Goal: Information Seeking & Learning: Learn about a topic

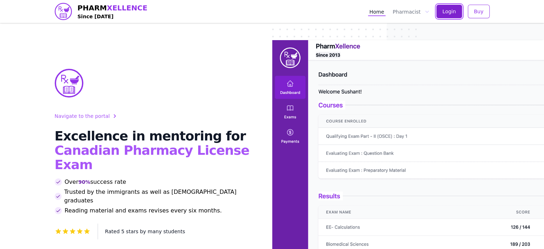
click at [444, 7] on button "Login" at bounding box center [450, 12] width 26 height 14
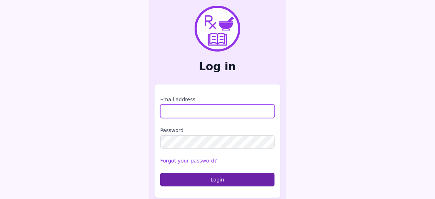
click at [173, 109] on input "Email address" at bounding box center [217, 112] width 115 height 14
type input "**********"
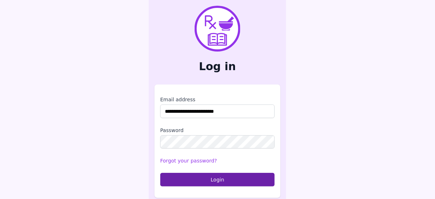
scroll to position [4, 0]
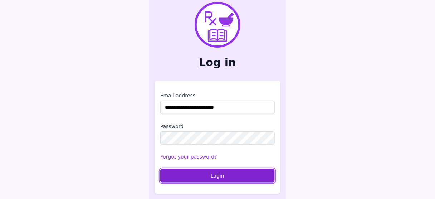
click at [222, 176] on button "Login" at bounding box center [217, 176] width 115 height 14
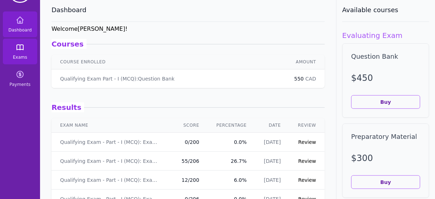
click at [20, 49] on icon at bounding box center [20, 47] width 6 height 5
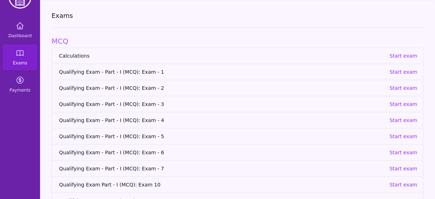
scroll to position [29, 0]
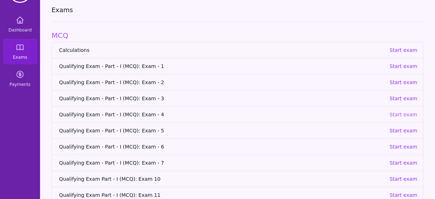
click at [408, 114] on p "Start exam" at bounding box center [404, 114] width 28 height 7
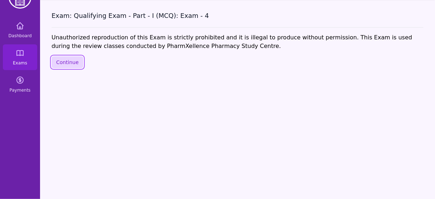
click at [72, 65] on button "Continue" at bounding box center [68, 62] width 32 height 12
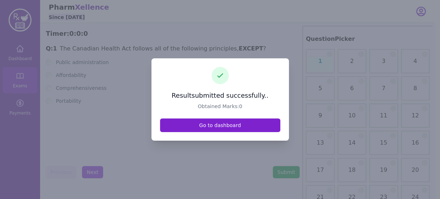
click at [227, 123] on link "Go to dashboard" at bounding box center [220, 125] width 120 height 14
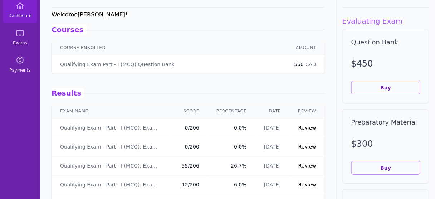
scroll to position [57, 0]
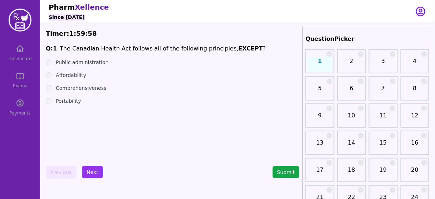
drag, startPoint x: 136, startPoint y: 53, endPoint x: 158, endPoint y: 52, distance: 21.8
click at [136, 53] on p "The Canadian Health Act follows all of the following principles, EXCEPT ?" at bounding box center [163, 48] width 206 height 9
click at [16, 80] on div "Dashboard Exams Payments" at bounding box center [20, 80] width 40 height 80
click at [20, 51] on div "Dashboard Exams Payments" at bounding box center [20, 80] width 40 height 80
click at [284, 166] on button "Submit" at bounding box center [286, 172] width 27 height 12
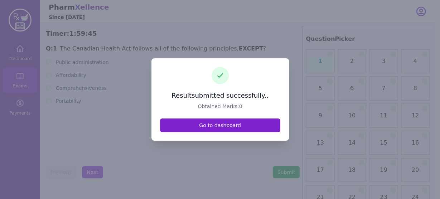
click at [224, 119] on link "Go to dashboard" at bounding box center [220, 125] width 120 height 14
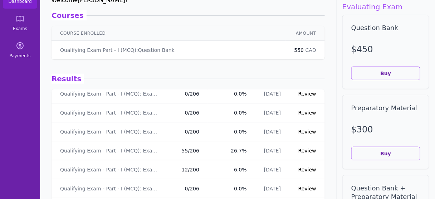
scroll to position [29, 0]
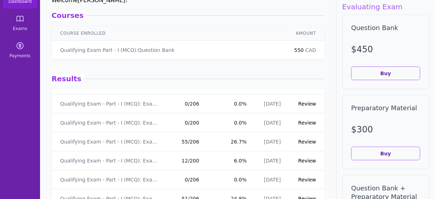
click at [302, 139] on link "Review" at bounding box center [308, 142] width 18 height 6
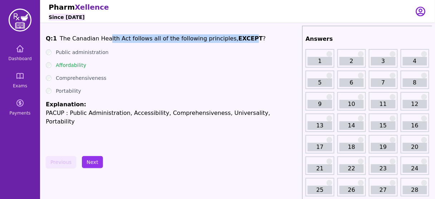
drag, startPoint x: 115, startPoint y: 39, endPoint x: 232, endPoint y: 38, distance: 117.4
click at [232, 38] on p "The Canadian Health Act follows all of the following principles, EXCEPT ?" at bounding box center [163, 38] width 206 height 9
click at [239, 39] on strong "EXCEPT" at bounding box center [251, 38] width 24 height 7
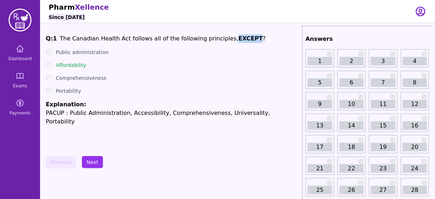
click at [239, 39] on strong "EXCEPT" at bounding box center [251, 38] width 24 height 7
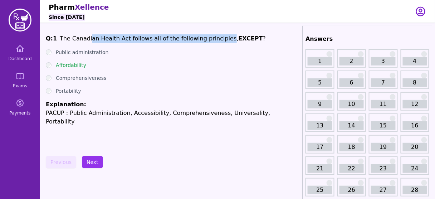
drag, startPoint x: 86, startPoint y: 38, endPoint x: 214, endPoint y: 38, distance: 128.5
click at [214, 38] on span "The Canadian Health Act follows all of the following principles," at bounding box center [149, 38] width 179 height 7
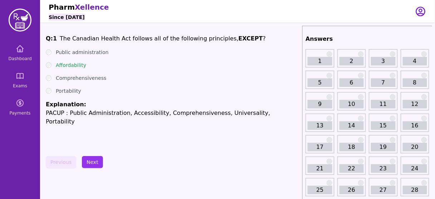
click at [239, 40] on strong "EXCEPT" at bounding box center [251, 38] width 24 height 7
drag, startPoint x: 142, startPoint y: 40, endPoint x: 195, endPoint y: 40, distance: 53.0
click at [195, 40] on span "The Canadian Health Act follows all of the following principles," at bounding box center [149, 38] width 179 height 7
drag, startPoint x: 106, startPoint y: 54, endPoint x: 56, endPoint y: 55, distance: 49.8
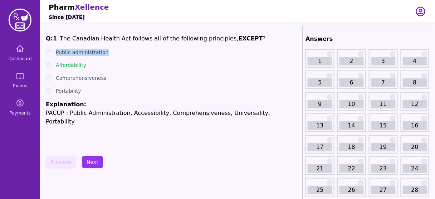
click at [56, 55] on div "Public administration" at bounding box center [173, 52] width 254 height 7
click at [50, 79] on div "Comprehensiveness" at bounding box center [173, 77] width 254 height 7
drag, startPoint x: 81, startPoint y: 97, endPoint x: 73, endPoint y: 96, distance: 7.9
click at [73, 96] on ul "Public administration Affordability Comprehensiveness Portability Explanation: …" at bounding box center [173, 87] width 254 height 77
drag, startPoint x: 61, startPoint y: 115, endPoint x: 45, endPoint y: 117, distance: 15.5
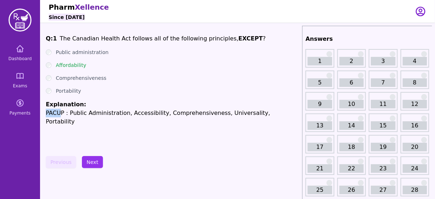
click at [134, 115] on p "PACUP : Public Administration, Accessibility, Comprehensiveness, Universality, …" at bounding box center [173, 117] width 254 height 17
click at [158, 113] on p "PACUP : Public Administration, Accessibility, Comprehensiveness, Universality, …" at bounding box center [173, 117] width 254 height 17
click at [217, 110] on p "PACUP : Public Administration, Accessibility, Comprehensiveness, Universality, …" at bounding box center [173, 117] width 254 height 17
click at [251, 110] on p "PACUP : Public Administration, Accessibility, Comprehensiveness, Universality, …" at bounding box center [173, 117] width 254 height 17
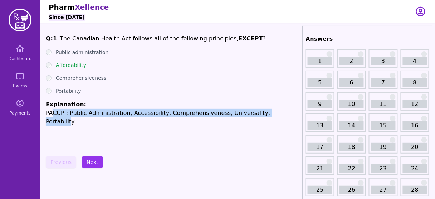
drag, startPoint x: 265, startPoint y: 112, endPoint x: 51, endPoint y: 111, distance: 213.7
click at [51, 111] on p "PACUP : Public Administration, Accessibility, Comprehensiveness, Universality, …" at bounding box center [173, 117] width 254 height 17
click at [113, 112] on p "PACUP : Public Administration, Accessibility, Comprehensiveness, Universality, …" at bounding box center [173, 117] width 254 height 17
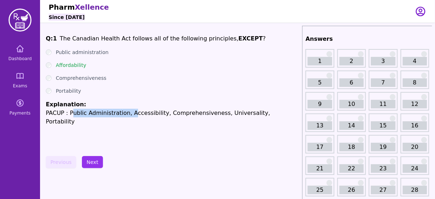
drag, startPoint x: 69, startPoint y: 113, endPoint x: 126, endPoint y: 113, distance: 57.3
click at [126, 113] on p "PACUP : Public Administration, Accessibility, Comprehensiveness, Universality, …" at bounding box center [173, 117] width 254 height 17
click at [119, 113] on p "PACUP : Public Administration, Accessibility, Comprehensiveness, Universality, …" at bounding box center [173, 117] width 254 height 17
drag, startPoint x: 68, startPoint y: 111, endPoint x: 121, endPoint y: 111, distance: 53.0
click at [121, 111] on p "PACUP : Public Administration, Accessibility, Comprehensiveness, Universality, …" at bounding box center [173, 117] width 254 height 17
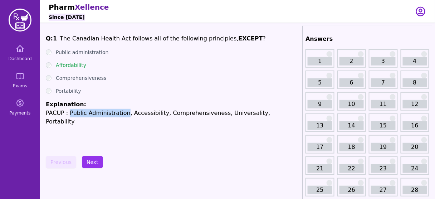
click at [121, 111] on p "PACUP : Public Administration, Accessibility, Comprehensiveness, Universality, …" at bounding box center [173, 117] width 254 height 17
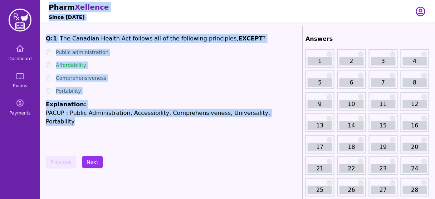
drag, startPoint x: 246, startPoint y: 113, endPoint x: 38, endPoint y: 114, distance: 208.3
click at [51, 113] on p "PACUP : Public Administration, Accessibility, Comprehensiveness, Universality, …" at bounding box center [173, 117] width 254 height 17
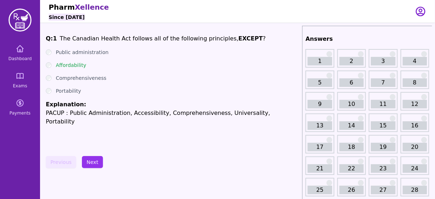
click at [46, 113] on p "PACUP : Public Administration, Accessibility, Comprehensiveness, Universality, …" at bounding box center [173, 117] width 254 height 17
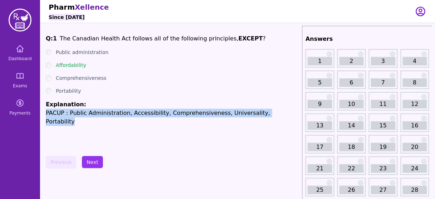
drag, startPoint x: 46, startPoint y: 113, endPoint x: 268, endPoint y: 113, distance: 222.3
click at [268, 113] on p "PACUP : Public Administration, Accessibility, Comprehensiveness, Universality, …" at bounding box center [173, 117] width 254 height 17
copy p "PACUP : Public Administration, Accessibility, Comprehensiveness, Universality, …"
click at [93, 161] on button "Next" at bounding box center [92, 162] width 21 height 12
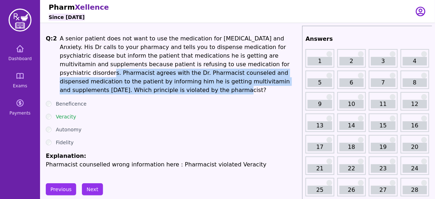
drag, startPoint x: 192, startPoint y: 64, endPoint x: 239, endPoint y: 81, distance: 50.2
click at [239, 81] on p "A senior patient does not want to use the medication for [MEDICAL_DATA] and Anx…" at bounding box center [180, 64] width 240 height 60
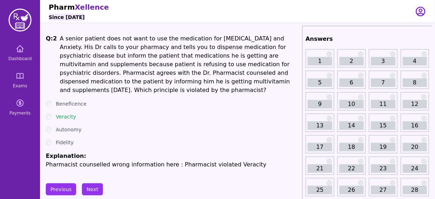
click at [182, 102] on ul "Beneficence Veracity Autonomy Fidelity Explanation: Pharmacist counselled wrong…" at bounding box center [173, 134] width 254 height 69
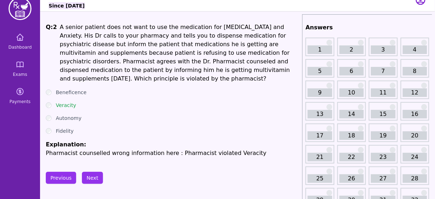
scroll to position [18, 0]
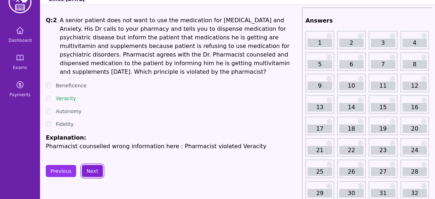
click at [88, 165] on button "Next" at bounding box center [92, 171] width 21 height 12
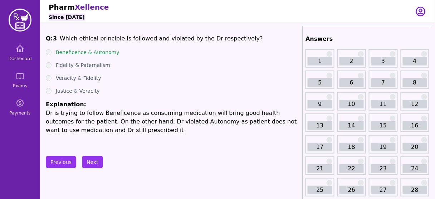
click at [165, 40] on span "Which ethical principle is followed and violated by the Dr respectively?" at bounding box center [161, 38] width 203 height 7
click at [53, 163] on button "Previous" at bounding box center [61, 162] width 30 height 12
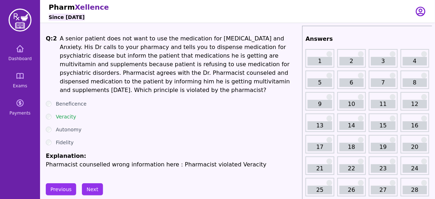
click at [62, 113] on label "Veracity" at bounding box center [66, 116] width 20 height 7
click at [84, 183] on button "Next" at bounding box center [92, 189] width 21 height 12
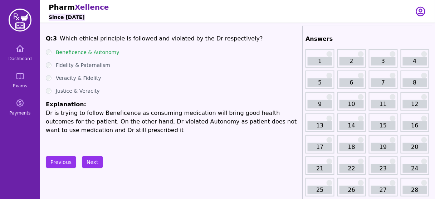
click at [131, 39] on span "Which ethical principle is followed and violated by the Dr respectively?" at bounding box center [161, 38] width 203 height 7
click at [170, 41] on span "Which ethical principle is followed and violated by the Dr respectively?" at bounding box center [161, 38] width 203 height 7
click at [89, 158] on button "Next" at bounding box center [92, 162] width 21 height 12
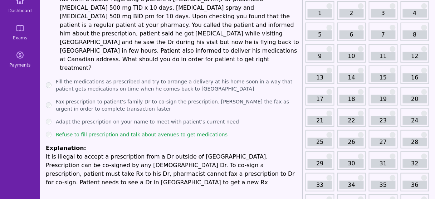
scroll to position [48, 0]
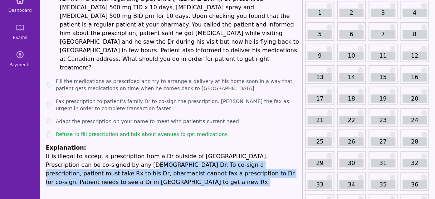
drag, startPoint x: 91, startPoint y: 145, endPoint x: 254, endPoint y: 161, distance: 163.3
click at [141, 152] on p "It is illegal to accept a prescription from a Dr outside of [GEOGRAPHIC_DATA]. …" at bounding box center [173, 169] width 254 height 34
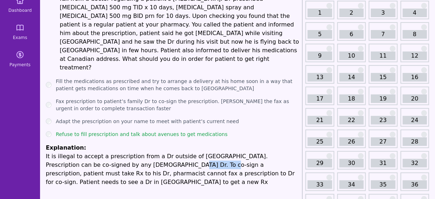
click at [141, 152] on p "It is illegal to accept a prescription from a Dr outside of [GEOGRAPHIC_DATA]. …" at bounding box center [173, 169] width 254 height 34
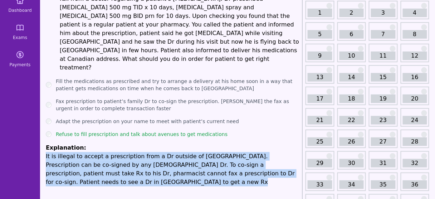
click at [141, 152] on p "It is illegal to accept a prescription from a Dr outside of [GEOGRAPHIC_DATA]. …" at bounding box center [173, 169] width 254 height 34
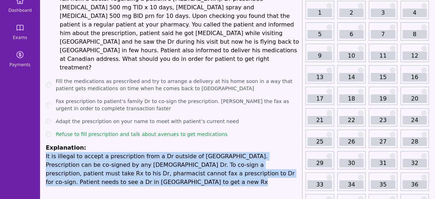
click at [141, 152] on p "It is illegal to accept a prescription from a Dr outside of [GEOGRAPHIC_DATA]. …" at bounding box center [173, 169] width 254 height 34
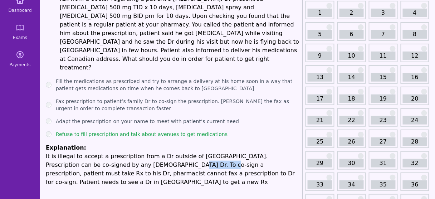
click at [141, 152] on p "It is illegal to accept a prescription from a Dr outside of [GEOGRAPHIC_DATA]. …" at bounding box center [173, 169] width 254 height 34
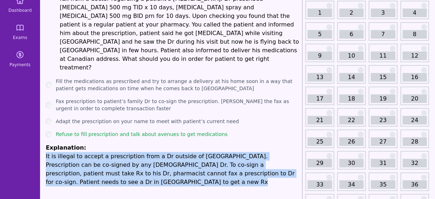
click at [141, 152] on p "It is illegal to accept a prescription from a Dr outside of [GEOGRAPHIC_DATA]. …" at bounding box center [173, 169] width 254 height 34
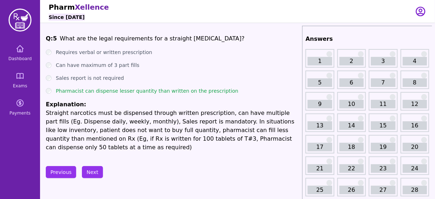
click at [157, 42] on span "What are the legal requirements for a straight [MEDICAL_DATA]?" at bounding box center [152, 38] width 185 height 7
drag, startPoint x: 200, startPoint y: 40, endPoint x: 155, endPoint y: 42, distance: 45.5
click at [155, 42] on span "Q: 5 What are the legal requirements for a straight [MEDICAL_DATA]?" at bounding box center [173, 38] width 254 height 9
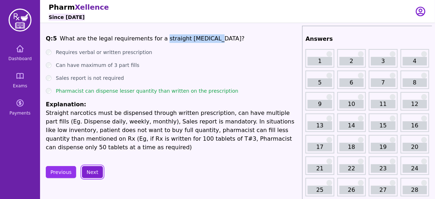
click at [90, 167] on button "Next" at bounding box center [92, 172] width 21 height 12
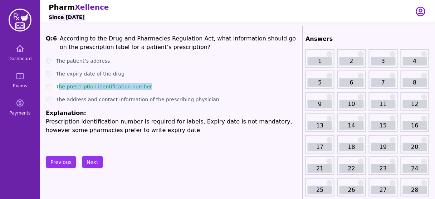
drag, startPoint x: 147, startPoint y: 89, endPoint x: 58, endPoint y: 87, distance: 89.2
click at [58, 87] on div "The prescription identification number" at bounding box center [173, 86] width 254 height 7
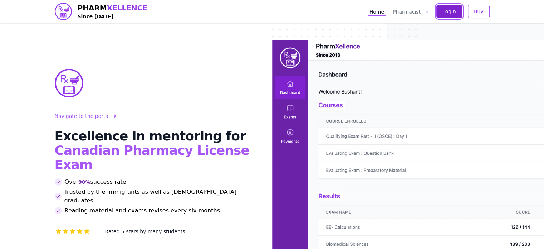
click at [451, 15] on button "Login" at bounding box center [450, 12] width 26 height 14
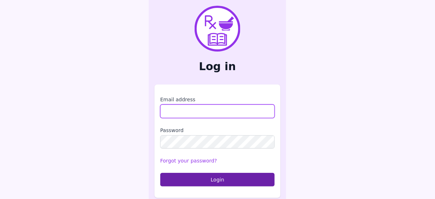
click at [194, 107] on input "Email address" at bounding box center [217, 112] width 115 height 14
type input "**********"
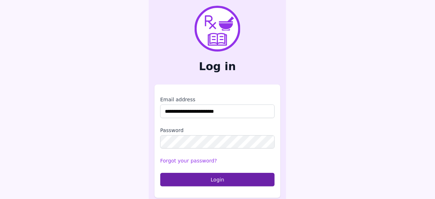
scroll to position [4, 0]
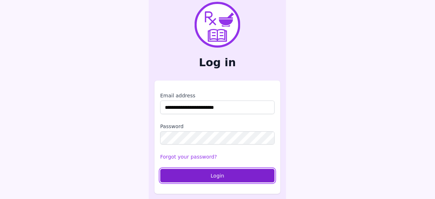
click at [218, 172] on button "Login" at bounding box center [217, 176] width 115 height 14
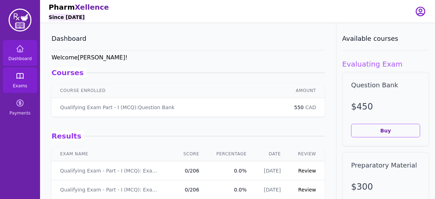
click at [24, 77] on icon at bounding box center [20, 76] width 9 height 9
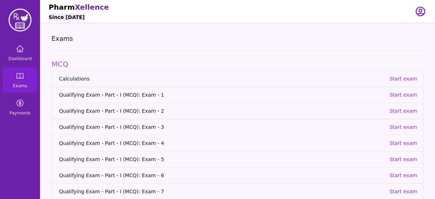
scroll to position [15, 0]
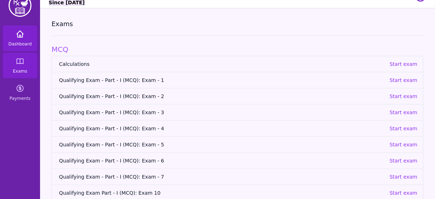
click at [23, 45] on span "Dashboard" at bounding box center [19, 44] width 23 height 6
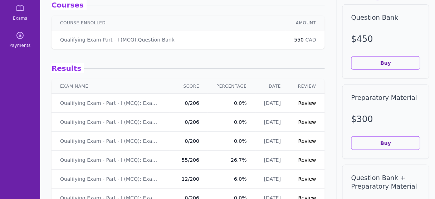
scroll to position [68, 0]
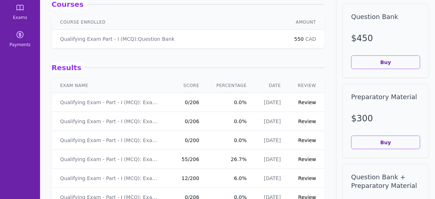
click at [305, 158] on link "Review" at bounding box center [308, 159] width 18 height 6
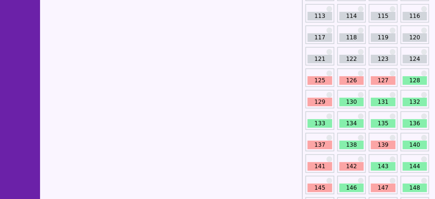
scroll to position [647, 0]
click at [314, 76] on link "125" at bounding box center [320, 80] width 24 height 9
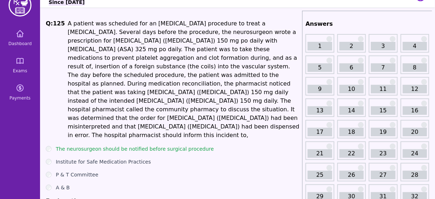
scroll to position [25, 0]
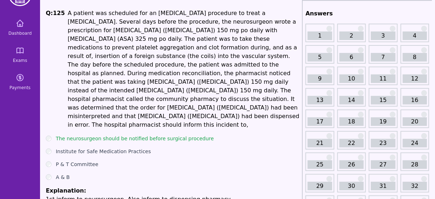
click at [177, 89] on span "A patient was scheduled for an endovascular coiling procedure to treat a brain …" at bounding box center [184, 69] width 232 height 118
click at [222, 69] on span "A patient was scheduled for an endovascular coiling procedure to treat a brain …" at bounding box center [184, 69] width 232 height 118
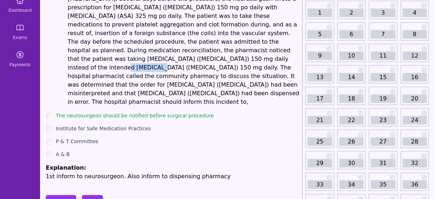
scroll to position [53, 0]
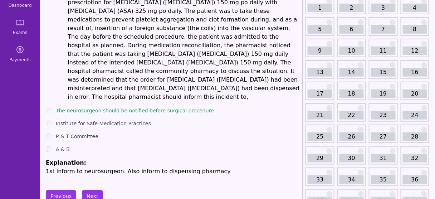
click at [125, 120] on label "Institute for Safe Medication Practices" at bounding box center [103, 123] width 95 height 7
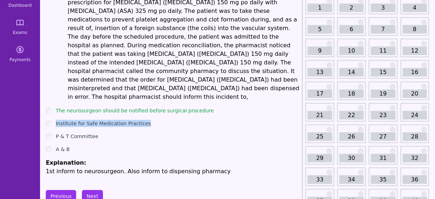
click at [125, 120] on label "Institute for Safe Medication Practices" at bounding box center [103, 123] width 95 height 7
copy label "Institute for Safe Medication Practices"
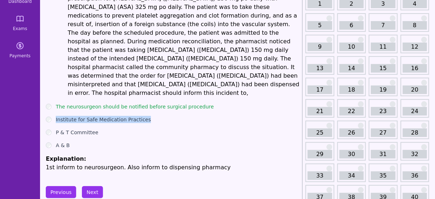
scroll to position [57, 0]
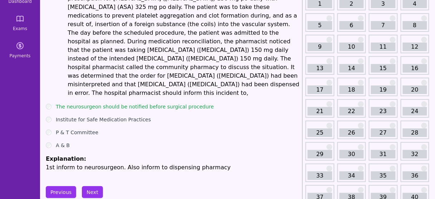
click at [130, 163] on p "1st inform to neurosurgeon. Also inform to dispensing pharmacy" at bounding box center [173, 167] width 254 height 9
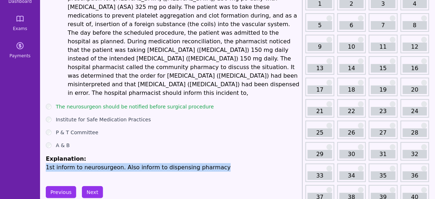
click at [130, 163] on p "1st inform to neurosurgeon. Also inform to dispensing pharmacy" at bounding box center [173, 167] width 254 height 9
click at [94, 186] on button "Next" at bounding box center [92, 192] width 21 height 12
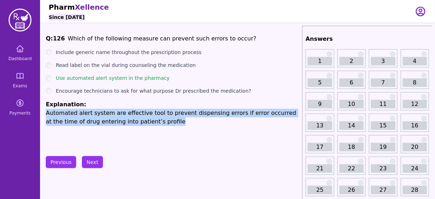
click at [125, 120] on p "Automated alert system are effective tool to prevent dispensing errors if error…" at bounding box center [173, 117] width 254 height 17
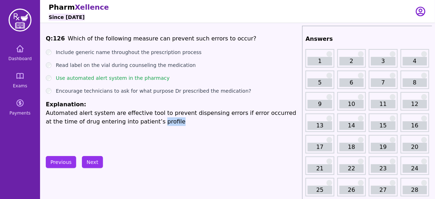
click at [125, 120] on p "Automated alert system are effective tool to prevent dispensing errors if error…" at bounding box center [173, 117] width 254 height 17
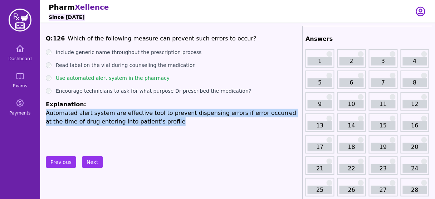
click at [125, 120] on p "Automated alert system are effective tool to prevent dispensing errors if error…" at bounding box center [173, 117] width 254 height 17
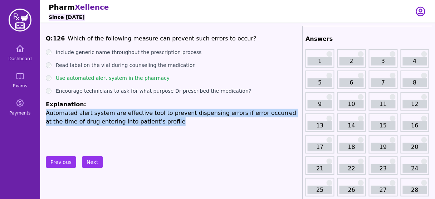
click at [125, 120] on p "Automated alert system are effective tool to prevent dispensing errors if error…" at bounding box center [173, 117] width 254 height 17
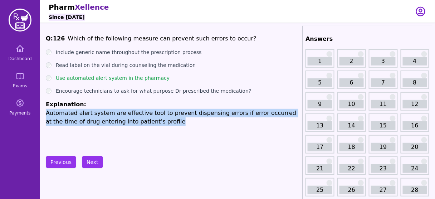
click at [125, 120] on p "Automated alert system are effective tool to prevent dispensing errors if error…" at bounding box center [173, 117] width 254 height 17
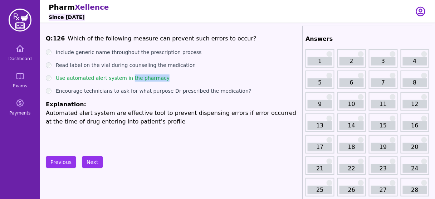
drag, startPoint x: 158, startPoint y: 77, endPoint x: 126, endPoint y: 81, distance: 31.7
click at [126, 81] on div "Use automated alert system in the pharmacy" at bounding box center [173, 77] width 254 height 7
click at [149, 128] on div "Q: 126 Which of the following measure can prevent such errors to occur? Include…" at bounding box center [173, 87] width 254 height 107
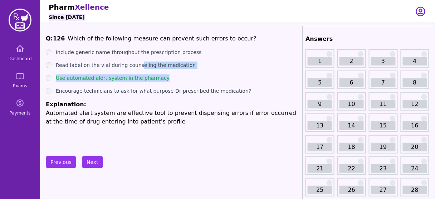
drag, startPoint x: 160, startPoint y: 79, endPoint x: 139, endPoint y: 68, distance: 23.5
click at [139, 68] on ul "Include generic name throughout the prescription process Read label on the vial…" at bounding box center [173, 87] width 254 height 77
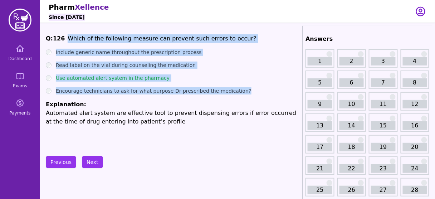
drag, startPoint x: 237, startPoint y: 89, endPoint x: 65, endPoint y: 39, distance: 179.2
click at [65, 39] on div "Q: 126 Which of the following measure can prevent such errors to occur? Include…" at bounding box center [173, 87] width 254 height 107
copy div "Which of the following measure can prevent such errors to occur? Include generi…"
click at [175, 83] on ul "Include generic name throughout the prescription process Read label on the vial…" at bounding box center [173, 87] width 254 height 77
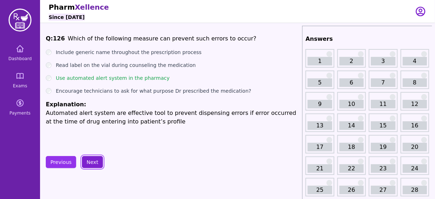
click at [91, 166] on button "Next" at bounding box center [92, 162] width 21 height 12
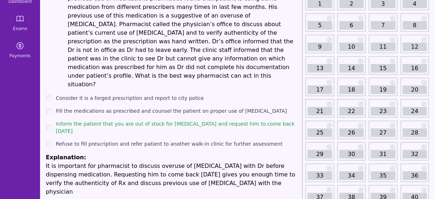
scroll to position [58, 0]
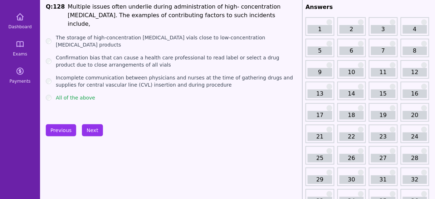
click at [111, 135] on div "Previous Next" at bounding box center [173, 130] width 254 height 12
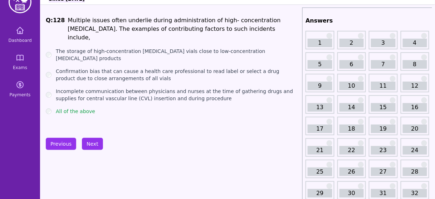
scroll to position [18, 0]
click at [86, 143] on button "Next" at bounding box center [92, 144] width 21 height 12
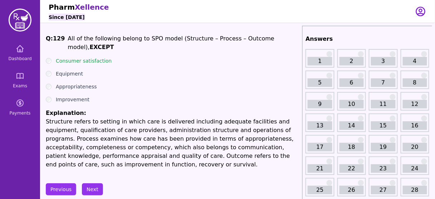
click at [184, 36] on span "All of the following belong to SPO model (Structure – Process – Outcome model)," at bounding box center [171, 42] width 207 height 15
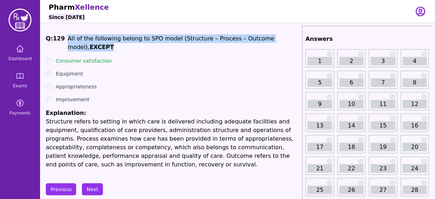
click at [184, 36] on span "All of the following belong to SPO model (Structure – Process – Outcome model)," at bounding box center [171, 42] width 207 height 15
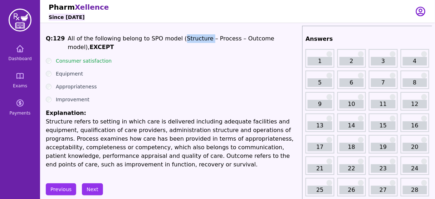
click at [184, 36] on span "All of the following belong to SPO model (Structure – Process – Outcome model)," at bounding box center [171, 42] width 207 height 15
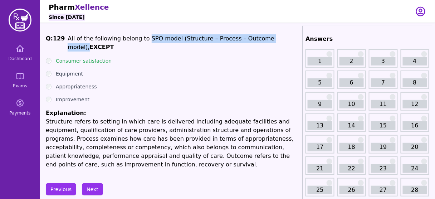
drag, startPoint x: 140, startPoint y: 39, endPoint x: 269, endPoint y: 39, distance: 128.9
click at [269, 39] on span "All of the following belong to SPO model (Structure – Process – Outcome model)," at bounding box center [171, 42] width 207 height 15
copy span "SPO model (Structure – Process – Outcome model),"
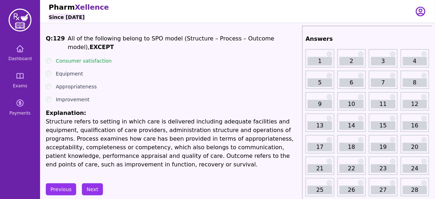
click at [114, 44] on strong "EXCEPT" at bounding box center [102, 47] width 24 height 7
click at [93, 183] on button "Next" at bounding box center [92, 189] width 21 height 12
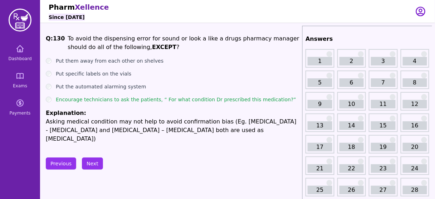
drag, startPoint x: 103, startPoint y: 107, endPoint x: 159, endPoint y: 103, distance: 55.2
click at [159, 103] on ul "Put them away from each other on shelves Put specific labels on the vials Put t…" at bounding box center [173, 100] width 254 height 86
drag, startPoint x: 151, startPoint y: 98, endPoint x: 278, endPoint y: 101, distance: 126.7
click at [278, 101] on div "Encourage technicians to ask the patients, “ For what condition Dr prescribed t…" at bounding box center [173, 99] width 254 height 7
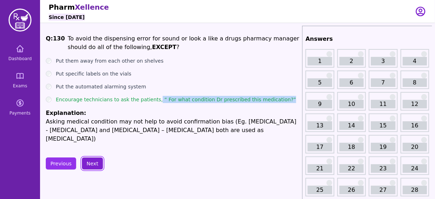
click at [95, 158] on button "Next" at bounding box center [92, 164] width 21 height 12
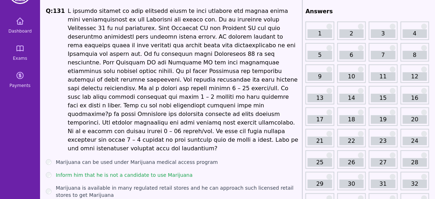
scroll to position [86, 0]
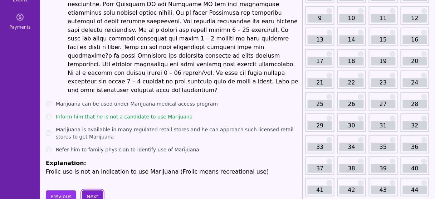
click at [90, 190] on button "Next" at bounding box center [92, 196] width 21 height 12
